Goal: Check status: Check status

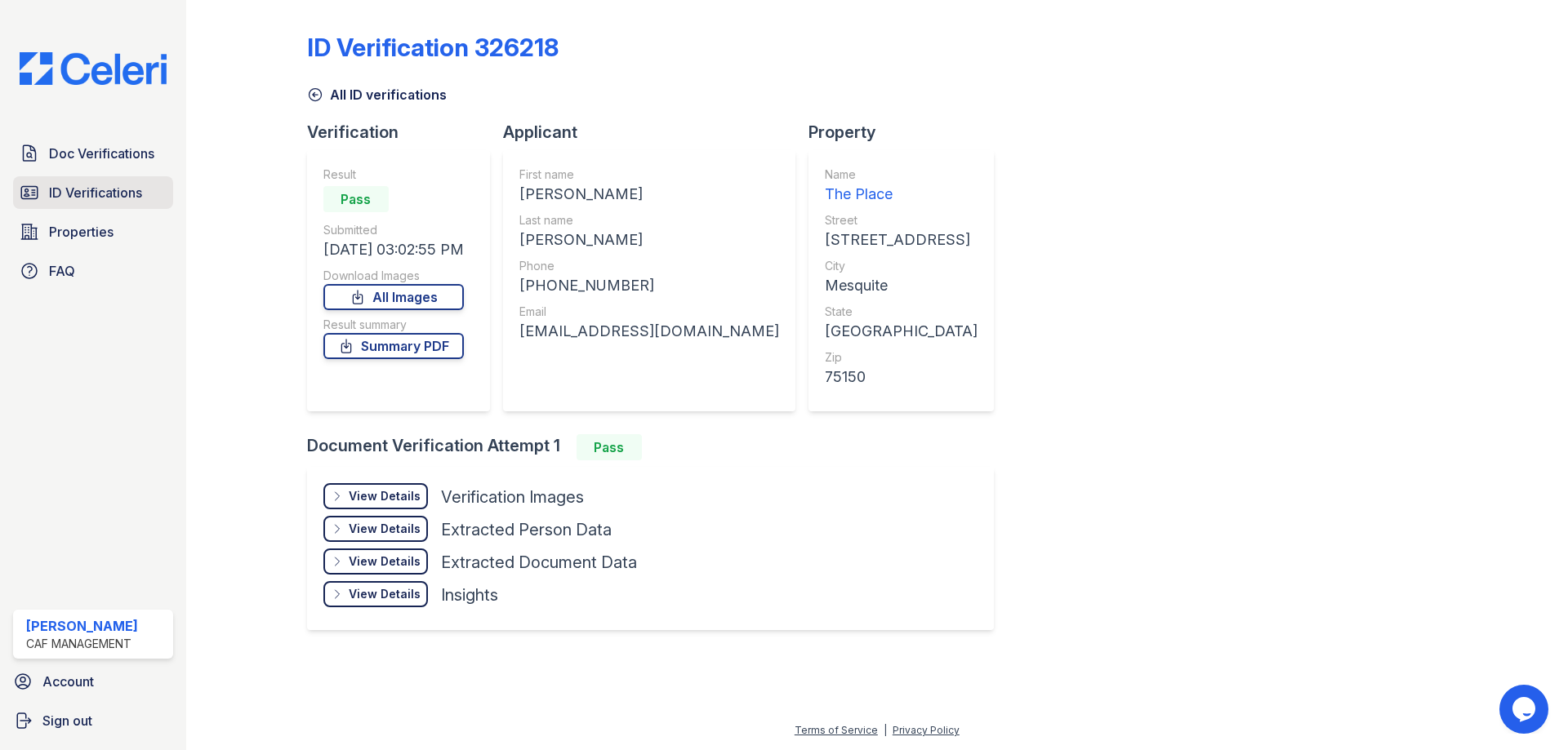
click at [63, 192] on span "ID Verifications" at bounding box center [95, 192] width 93 height 19
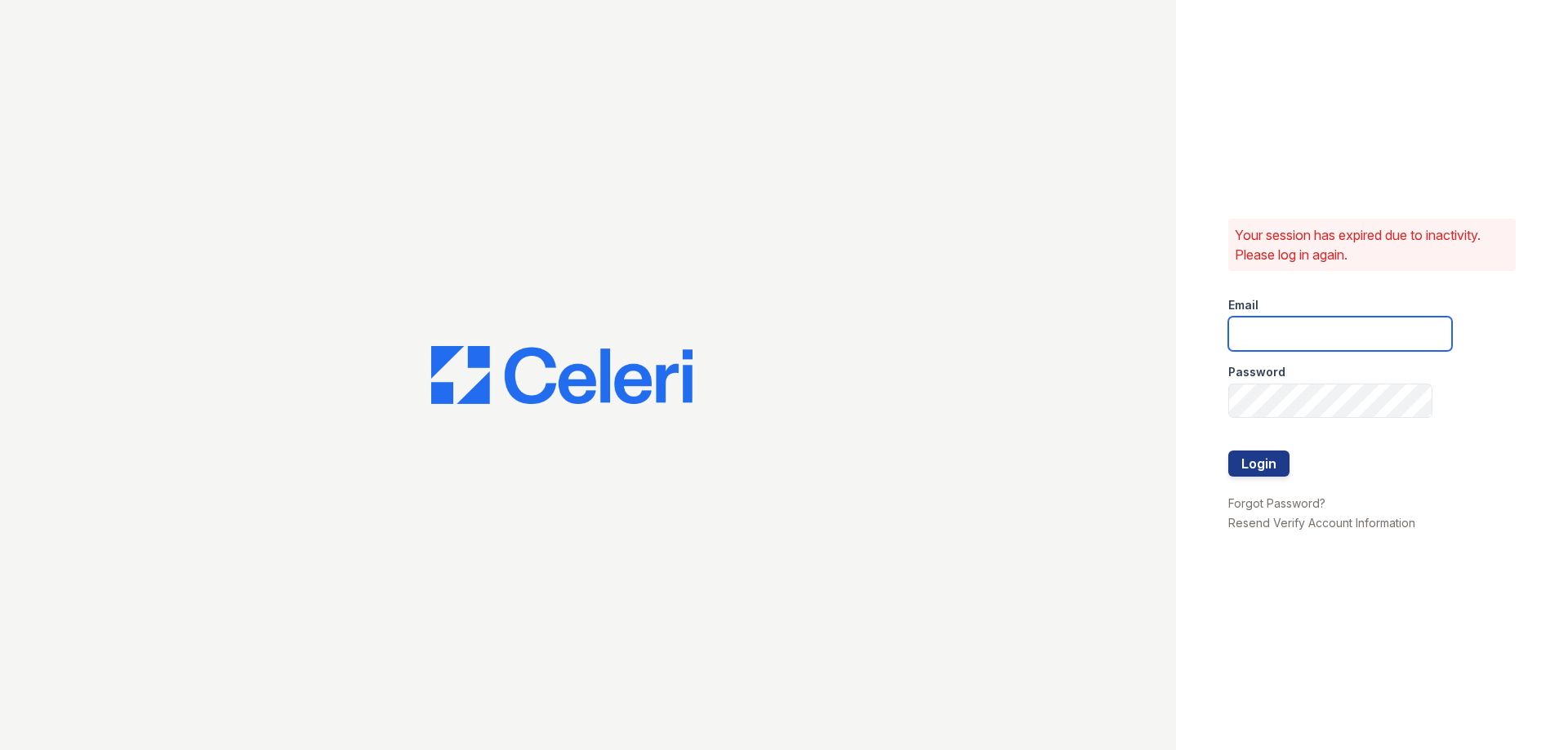
type input "[EMAIL_ADDRESS][DOMAIN_NAME]"
click at [1269, 460] on button "Login" at bounding box center [1259, 463] width 61 height 26
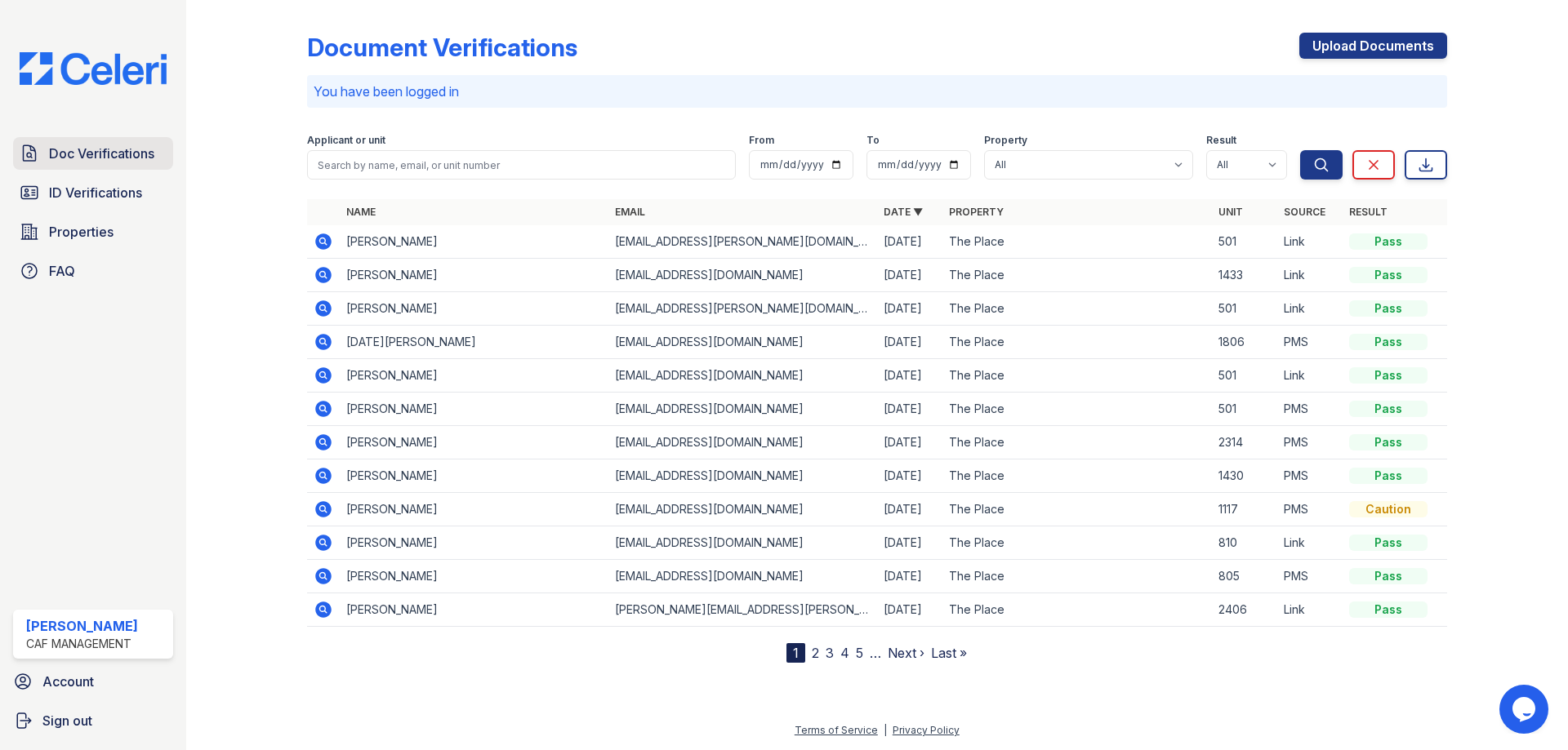
click at [79, 165] on link "Doc Verifications" at bounding box center [93, 153] width 160 height 33
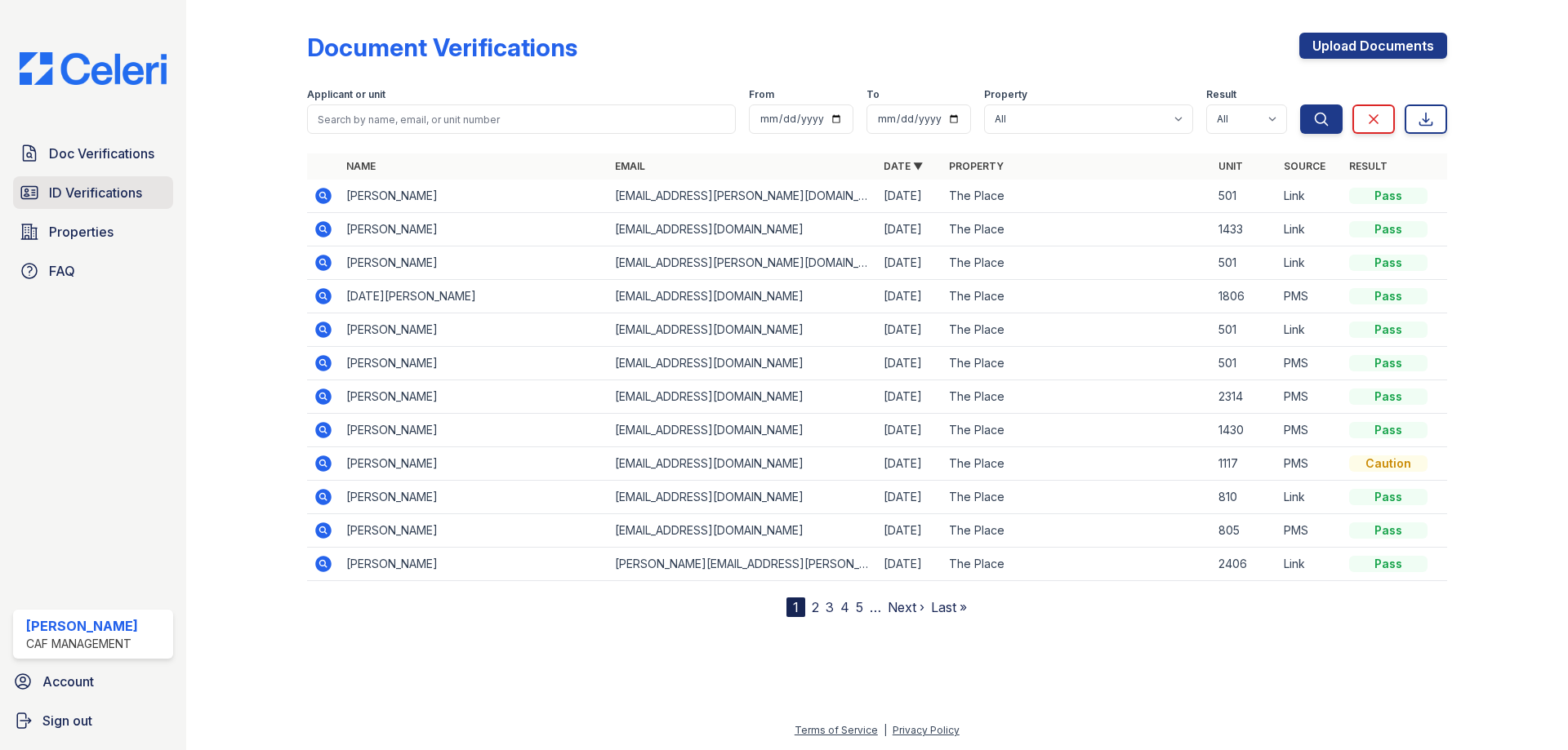
click at [83, 186] on span "ID Verifications" at bounding box center [95, 192] width 93 height 19
